Goal: Find contact information: Find contact information

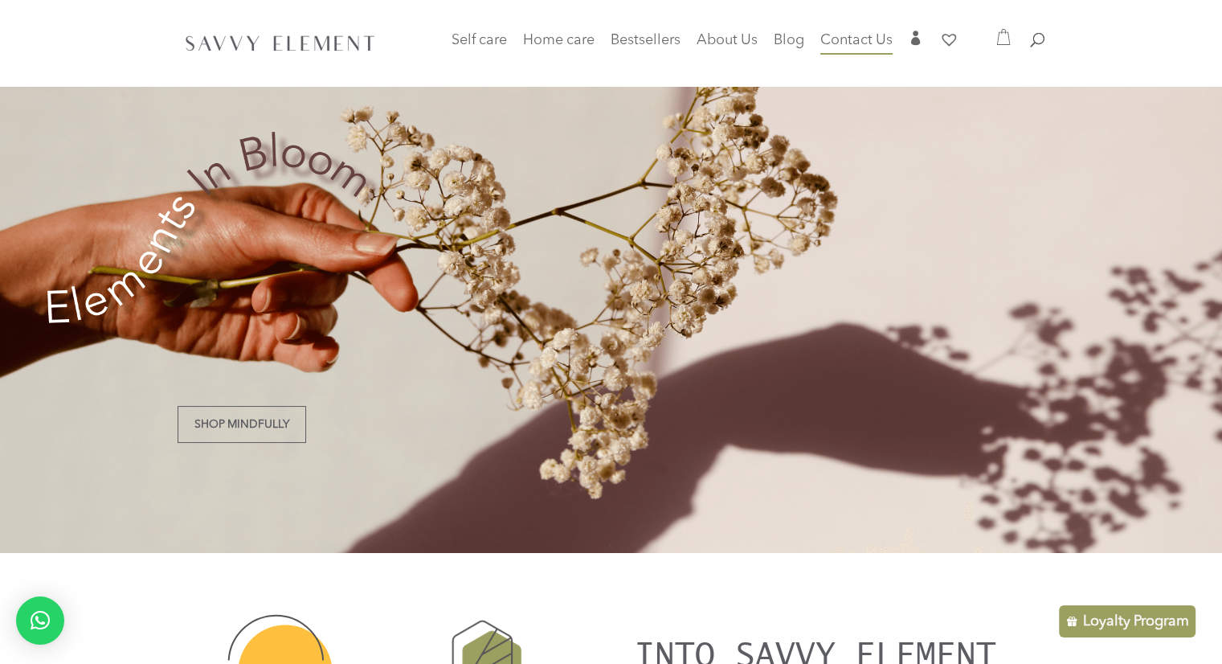
click at [857, 42] on span "Contact Us" at bounding box center [856, 40] width 72 height 14
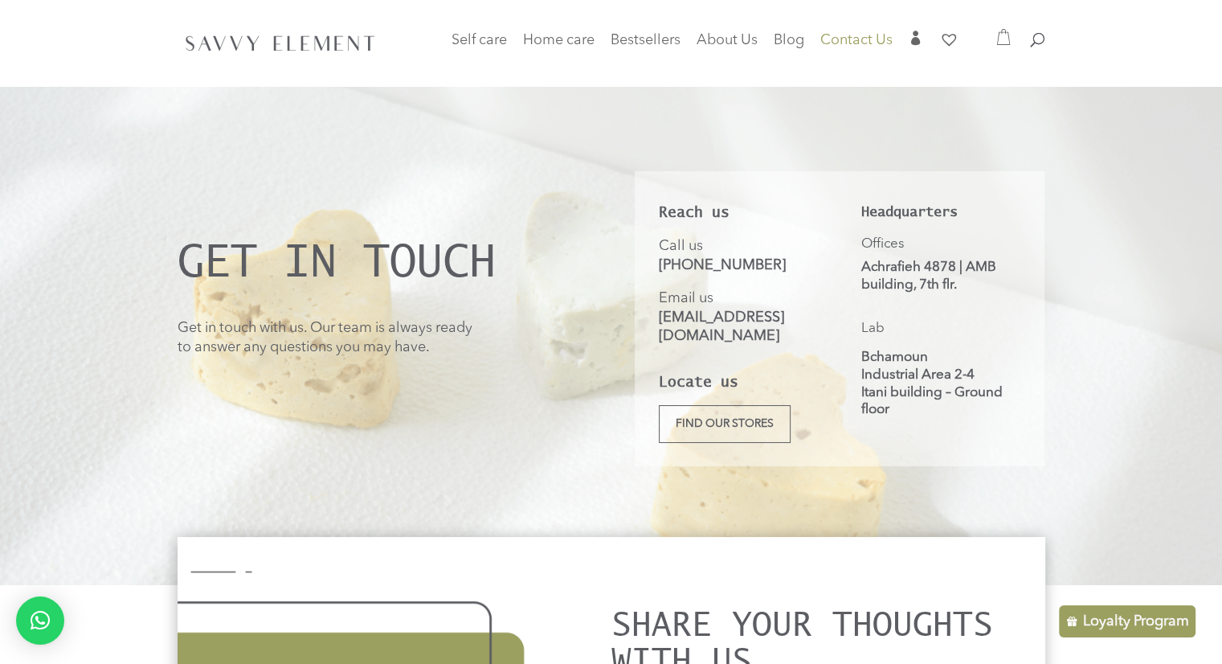
drag, startPoint x: 656, startPoint y: 262, endPoint x: 784, endPoint y: 260, distance: 128.6
click at [784, 260] on div "Reach us Call us [PHONE_NUMBER] Email us [EMAIL_ADDRESS][DOMAIN_NAME] Locate us…" at bounding box center [840, 318] width 410 height 295
copy link "+961 81 827 644"
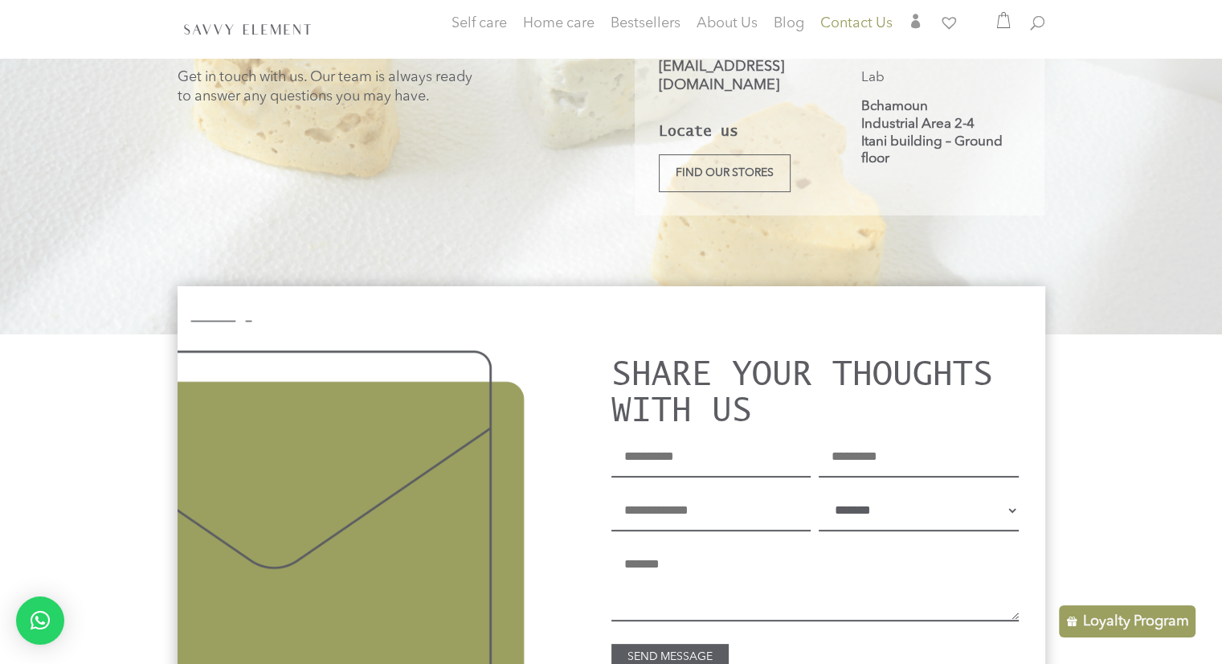
scroll to position [231, 0]
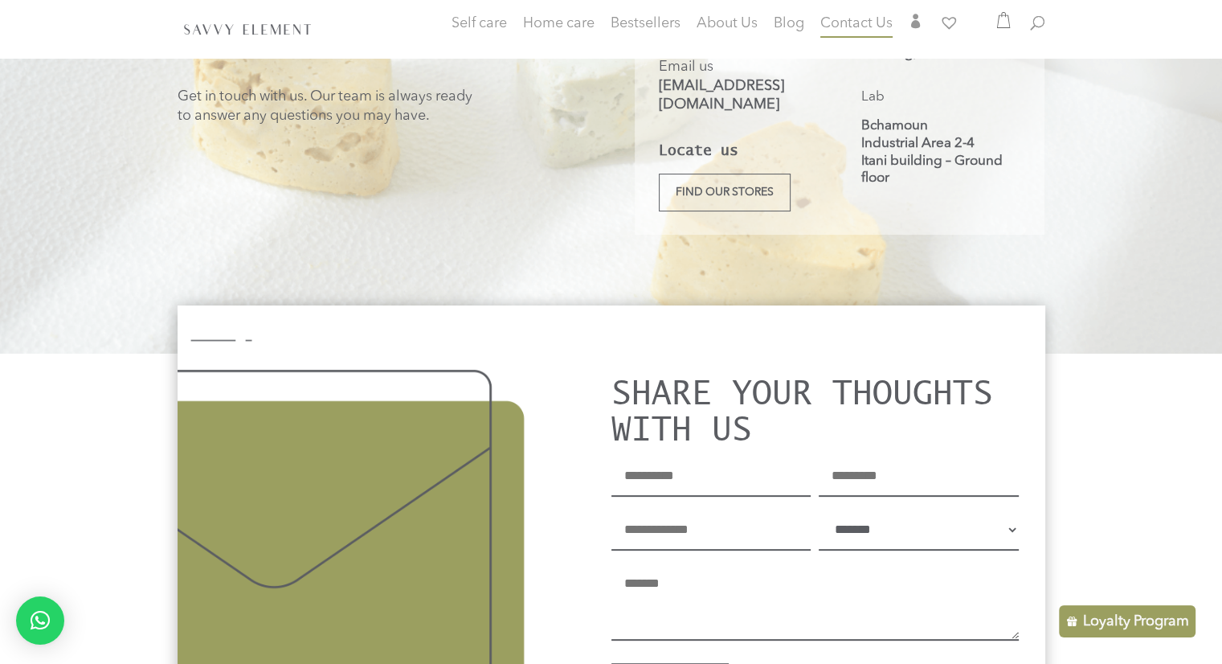
click at [839, 21] on span "Contact Us" at bounding box center [856, 23] width 72 height 14
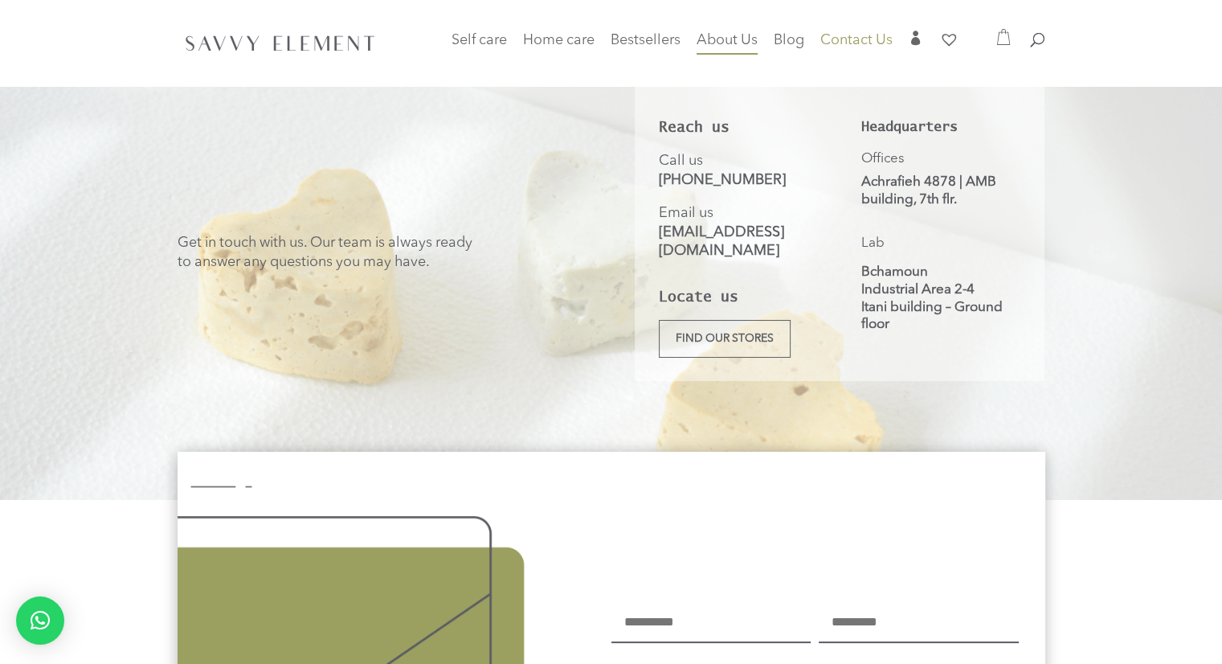
click at [724, 39] on span "About Us" at bounding box center [727, 40] width 61 height 14
